Goal: Find specific page/section: Find specific page/section

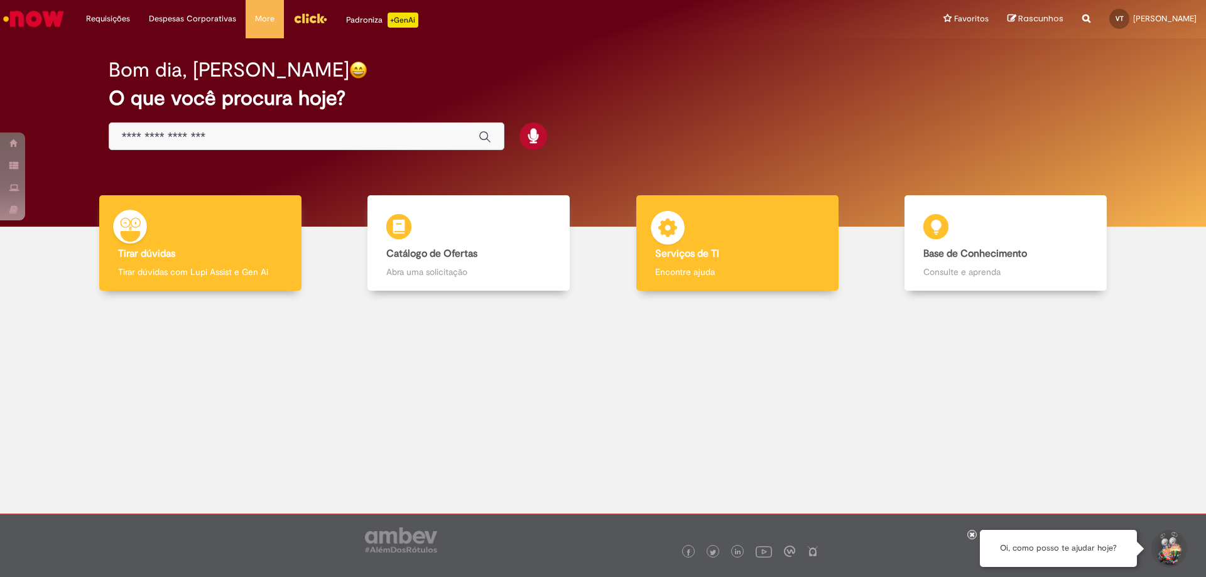
click at [686, 254] on b "Serviços de TI" at bounding box center [687, 253] width 64 height 13
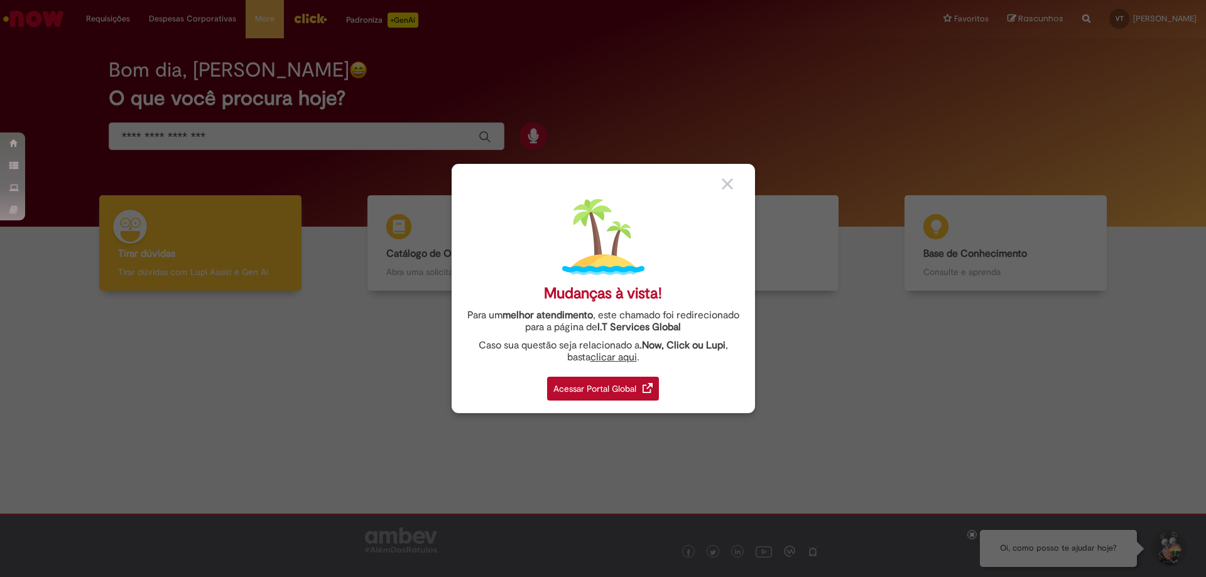
click at [618, 387] on div "Acessar Portal Global" at bounding box center [603, 389] width 112 height 24
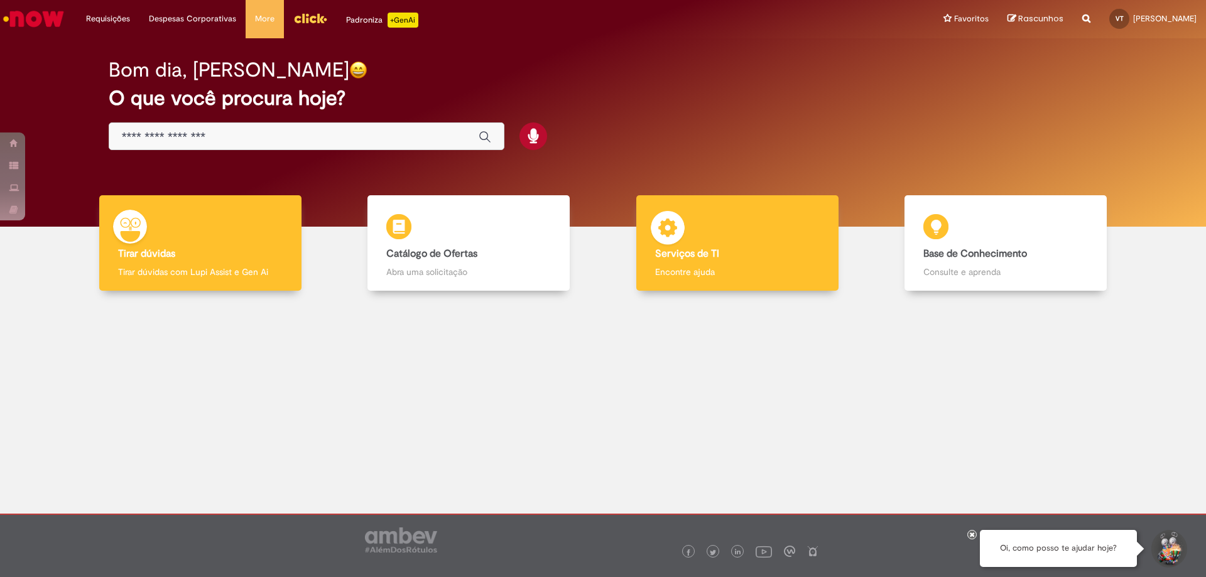
click at [686, 247] on b "Serviços de TI" at bounding box center [687, 253] width 64 height 13
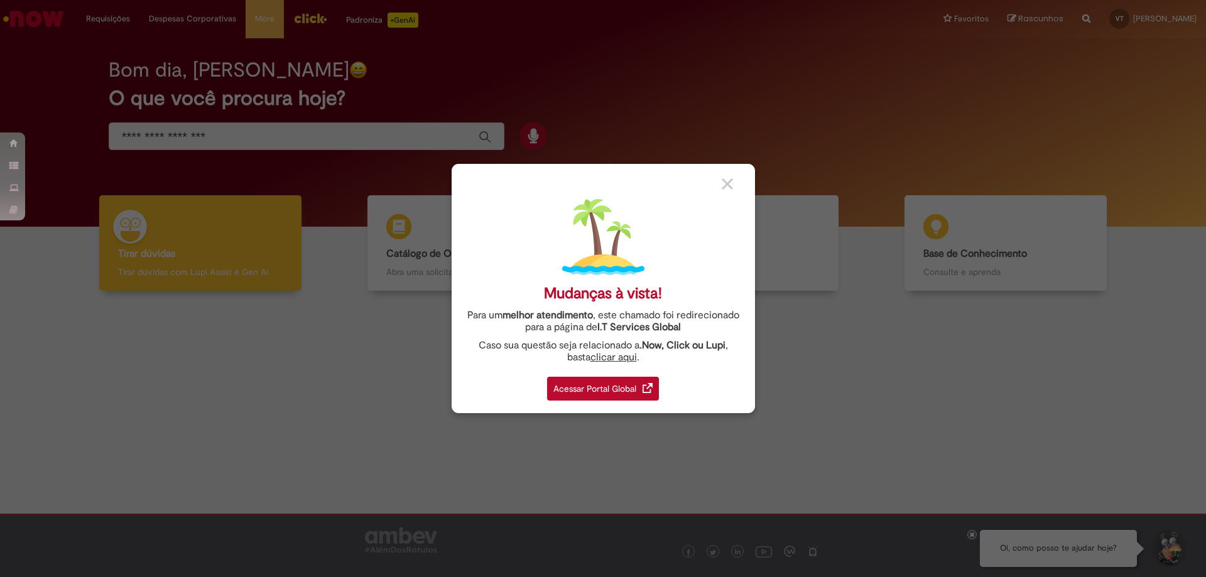
click at [642, 399] on div "Acessar Portal Global" at bounding box center [603, 389] width 112 height 24
